Goal: Task Accomplishment & Management: Use online tool/utility

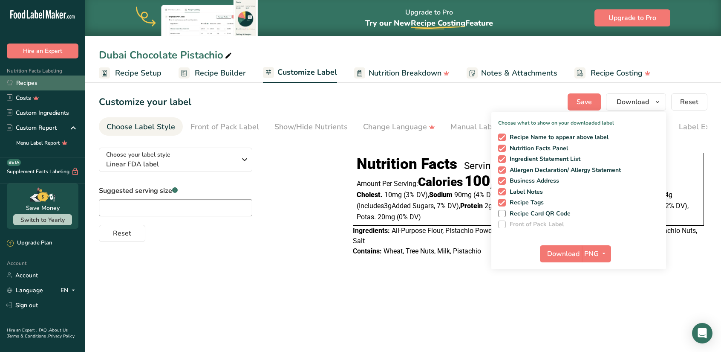
click at [30, 85] on link "Recipes" at bounding box center [42, 82] width 85 height 15
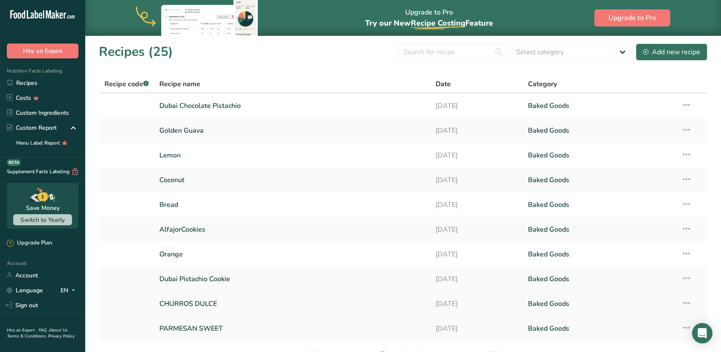
scroll to position [57, 0]
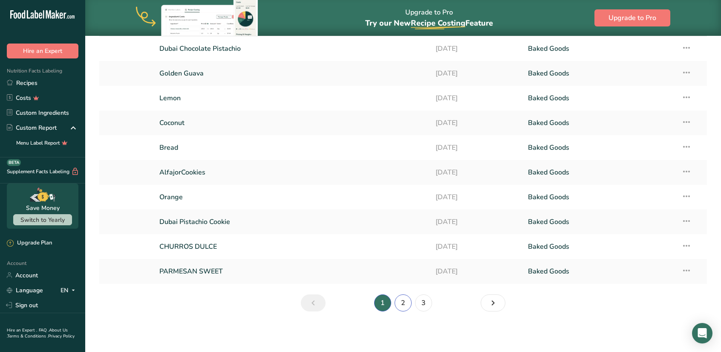
click at [404, 302] on link "2" at bounding box center [403, 302] width 17 height 17
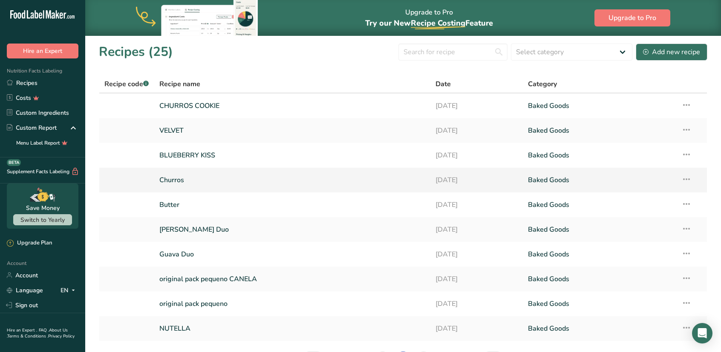
scroll to position [57, 0]
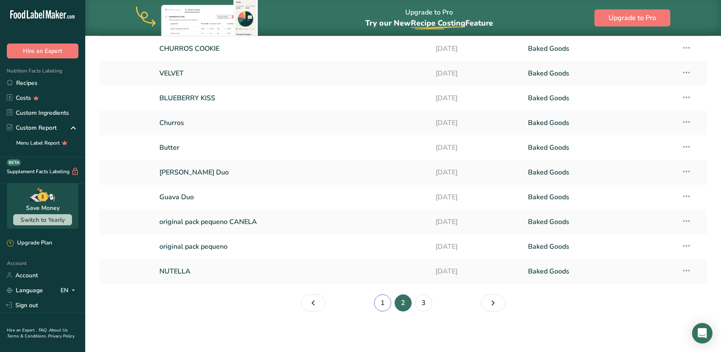
click at [384, 303] on link "1" at bounding box center [382, 302] width 17 height 17
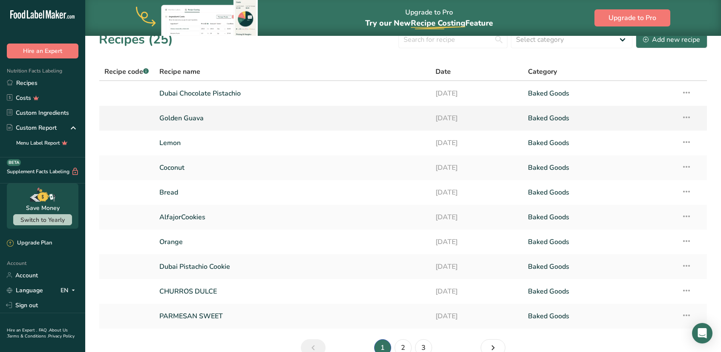
scroll to position [11, 0]
click at [687, 116] on icon at bounding box center [687, 118] width 10 height 15
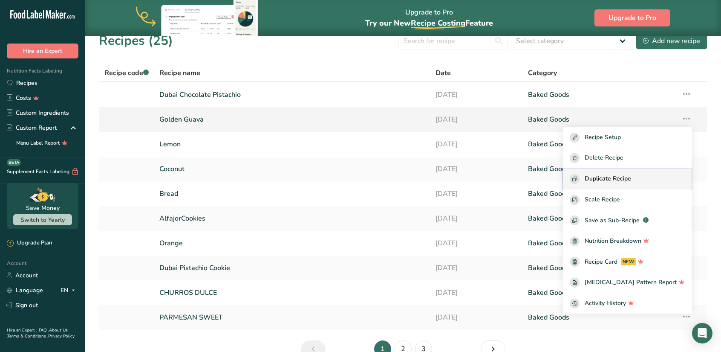
click at [617, 181] on span "Duplicate Recipe" at bounding box center [608, 179] width 46 height 10
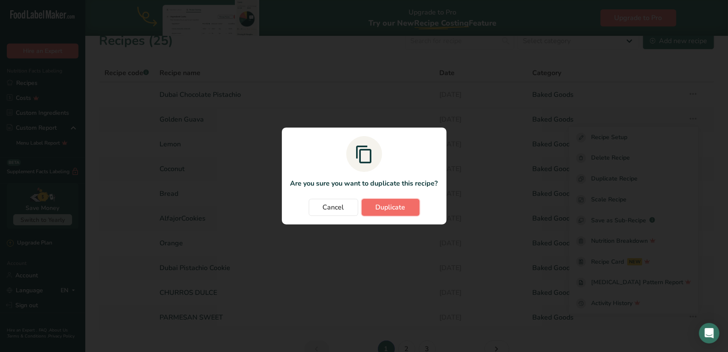
click at [396, 210] on span "Duplicate" at bounding box center [391, 207] width 30 height 10
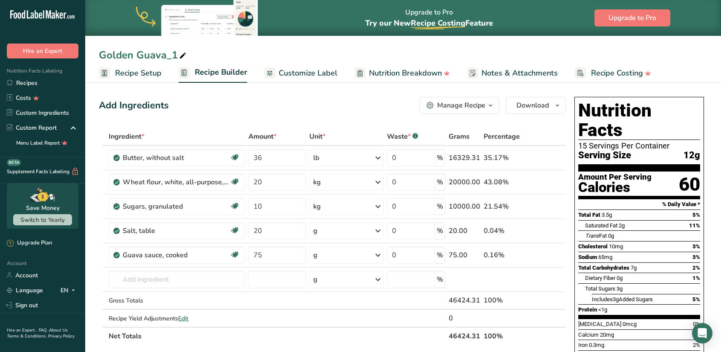
click at [184, 55] on icon at bounding box center [183, 56] width 8 height 12
type input "Shortbread"
click at [548, 255] on icon at bounding box center [548, 255] width 6 height 9
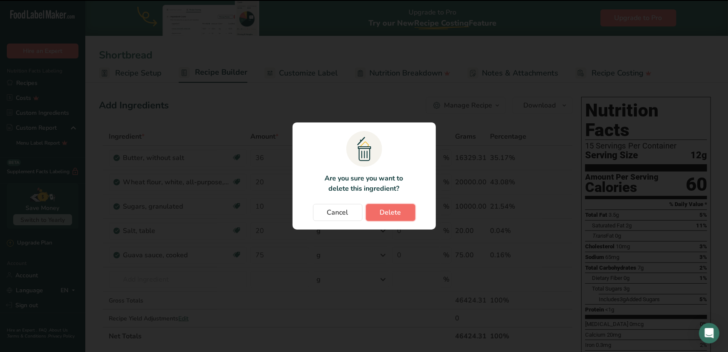
click at [383, 215] on span "Delete" at bounding box center [390, 212] width 21 height 10
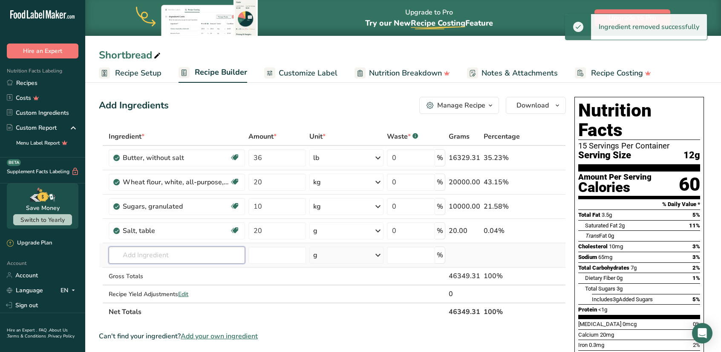
click at [174, 256] on input "text" at bounding box center [177, 254] width 136 height 17
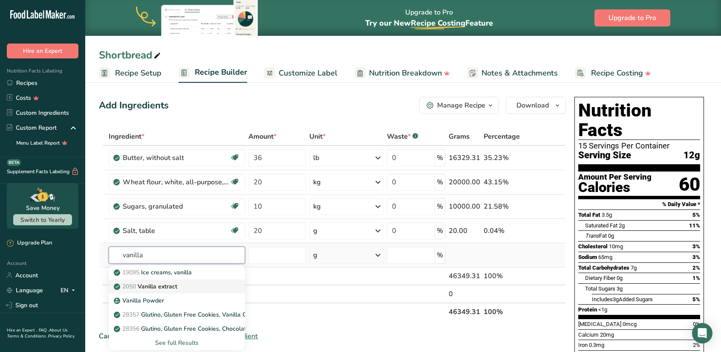
type input "vanilla"
click at [157, 286] on p "2050 Vanilla extract" at bounding box center [147, 286] width 62 height 9
type input "Vanilla extract"
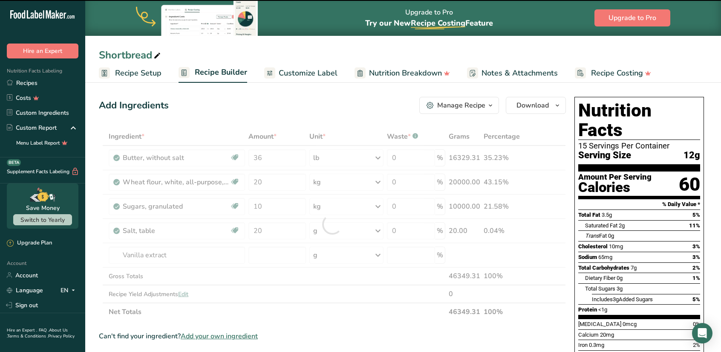
type input "0"
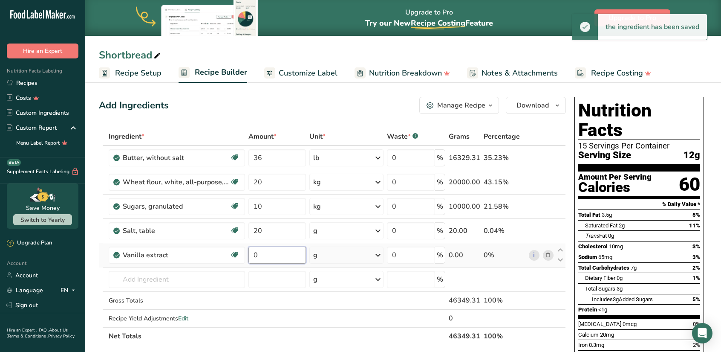
click at [274, 256] on input "0" at bounding box center [278, 254] width 58 height 17
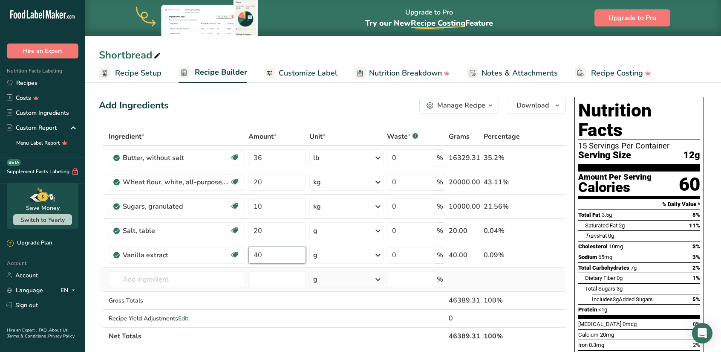
type input "40"
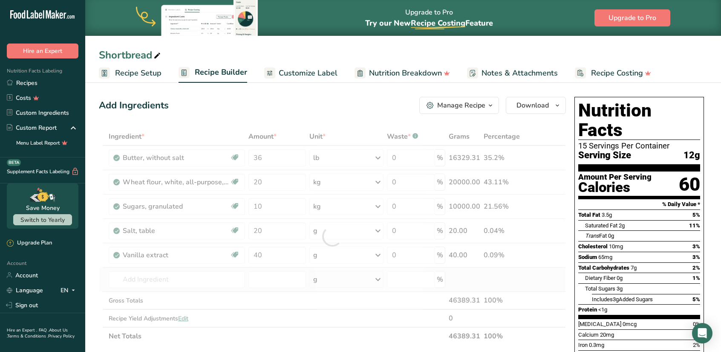
click at [550, 290] on div "Ingredient * Amount * Unit * Waste * .a-a{fill:#347362;}.b-a{fill:#fff;} Grams …" at bounding box center [332, 235] width 467 height 217
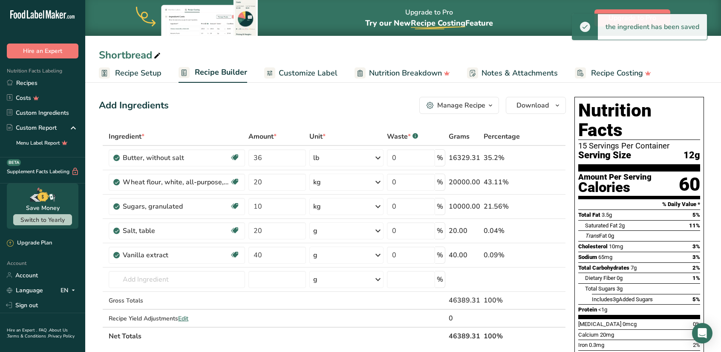
click at [296, 73] on span "Customize Label" at bounding box center [308, 73] width 59 height 12
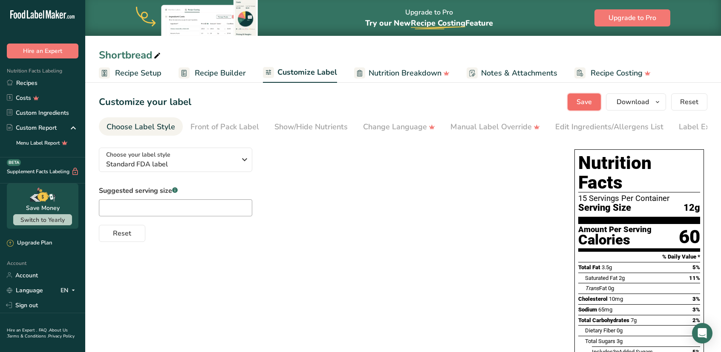
click at [590, 104] on span "Save" at bounding box center [584, 102] width 15 height 10
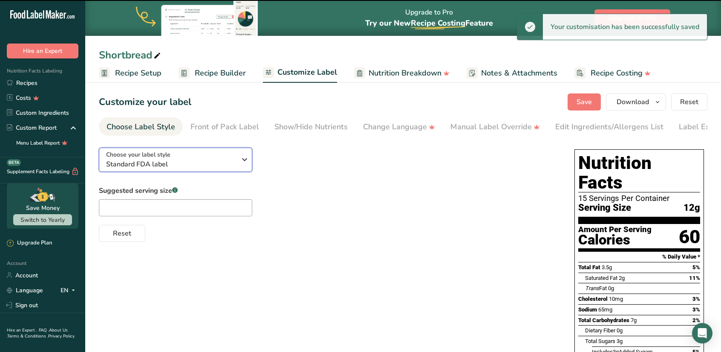
click at [224, 159] on div "Choose your label style Standard FDA label" at bounding box center [171, 159] width 130 height 19
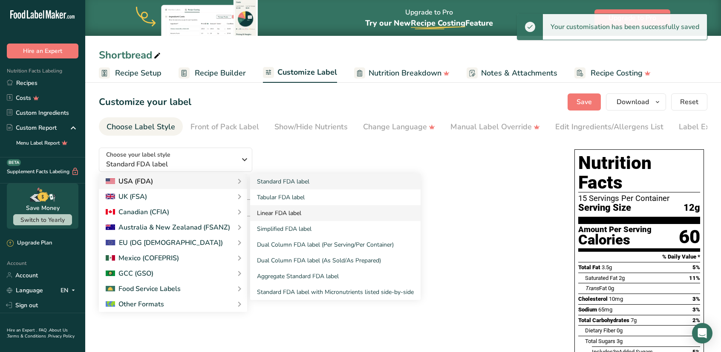
click at [272, 214] on link "Linear FDA label" at bounding box center [335, 213] width 171 height 16
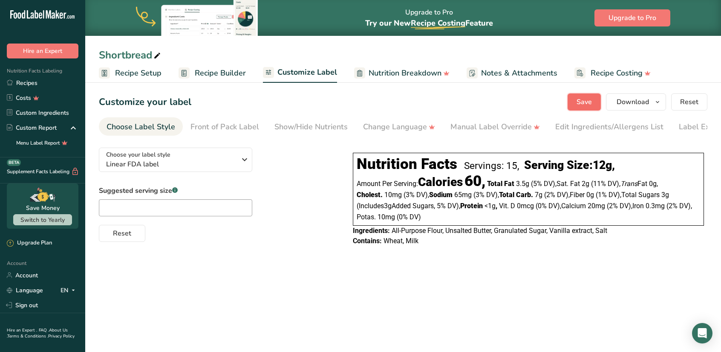
click at [588, 100] on span "Save" at bounding box center [584, 102] width 15 height 10
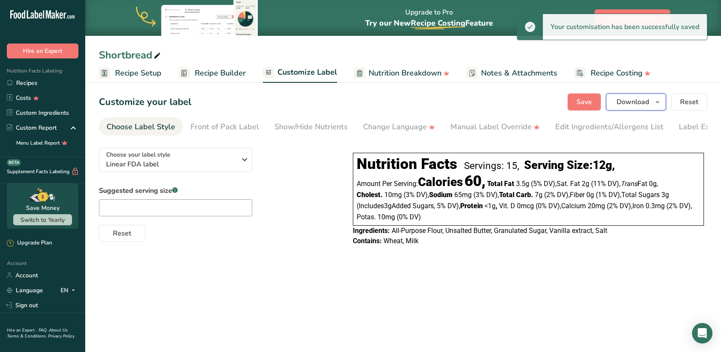
click at [639, 100] on span "Download" at bounding box center [633, 102] width 32 height 10
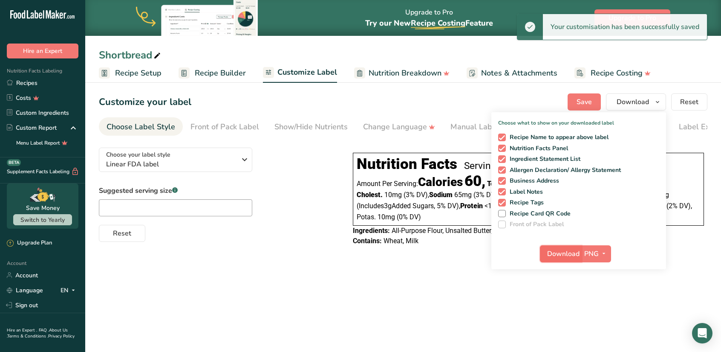
click at [571, 256] on span "Download" at bounding box center [563, 254] width 32 height 10
